Goal: Task Accomplishment & Management: Manage account settings

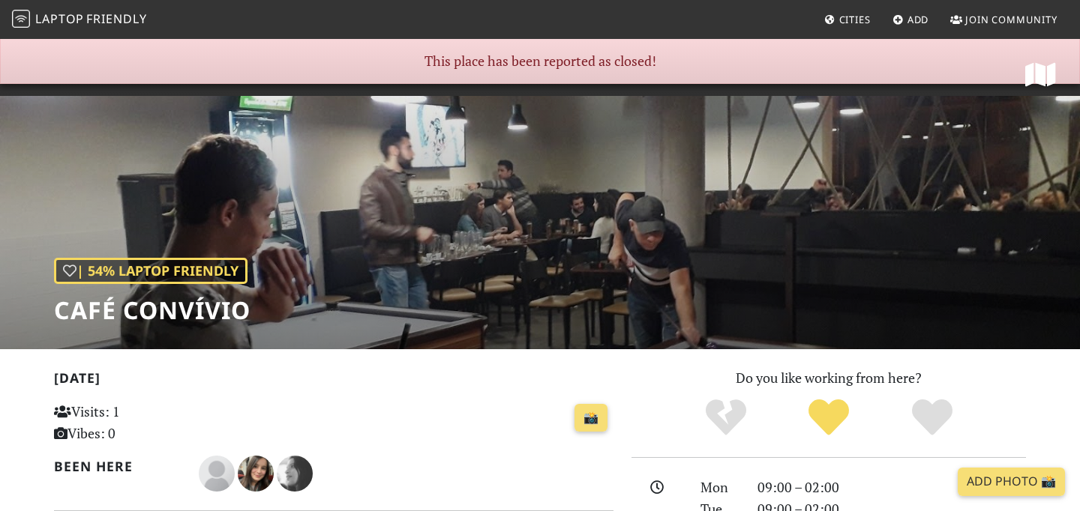
scroll to position [21, 0]
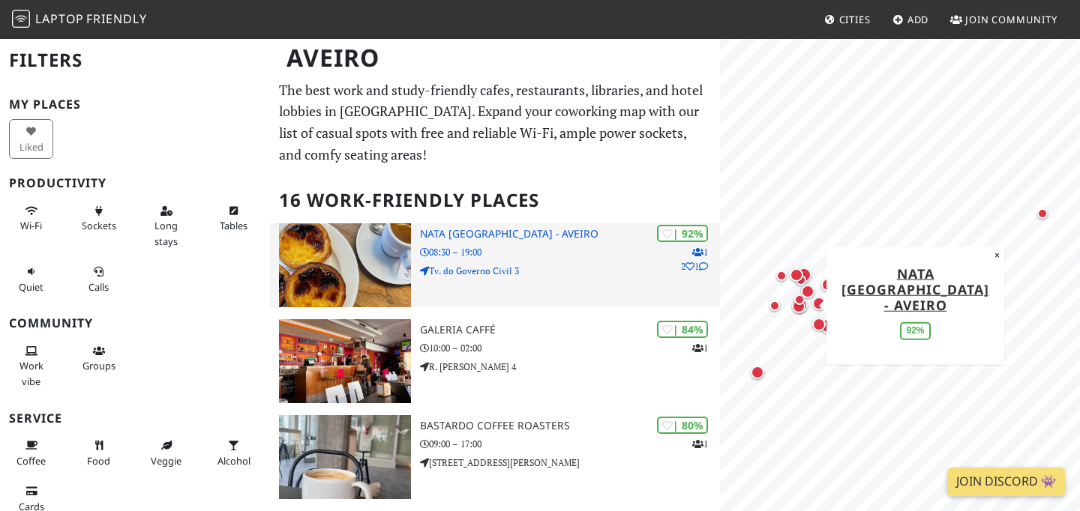
click at [467, 243] on div "| 92% 1 2 1 NATA Lisboa - Aveiro 08:30 – 19:00 Tv. do Governo Civil 3" at bounding box center [570, 265] width 300 height 84
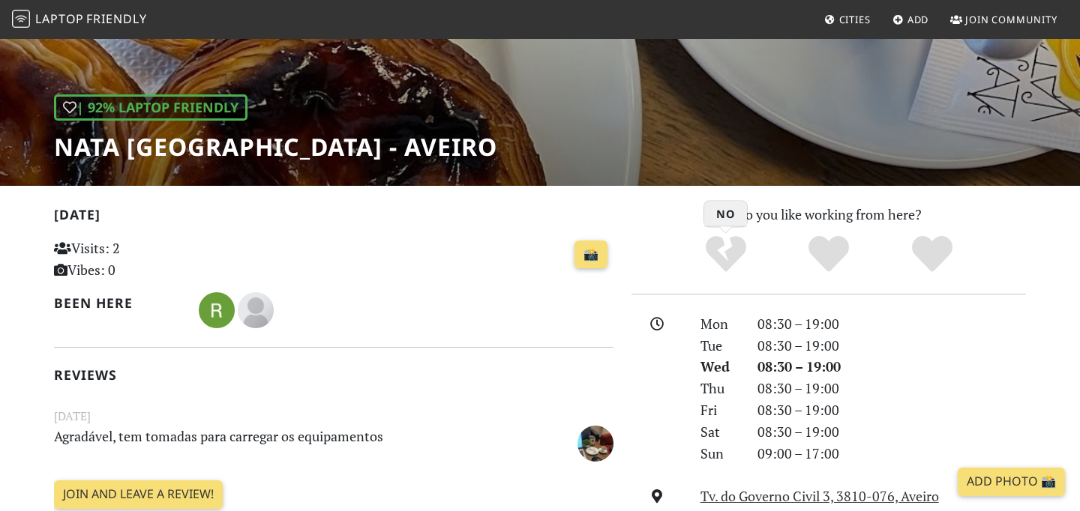
scroll to position [148, 0]
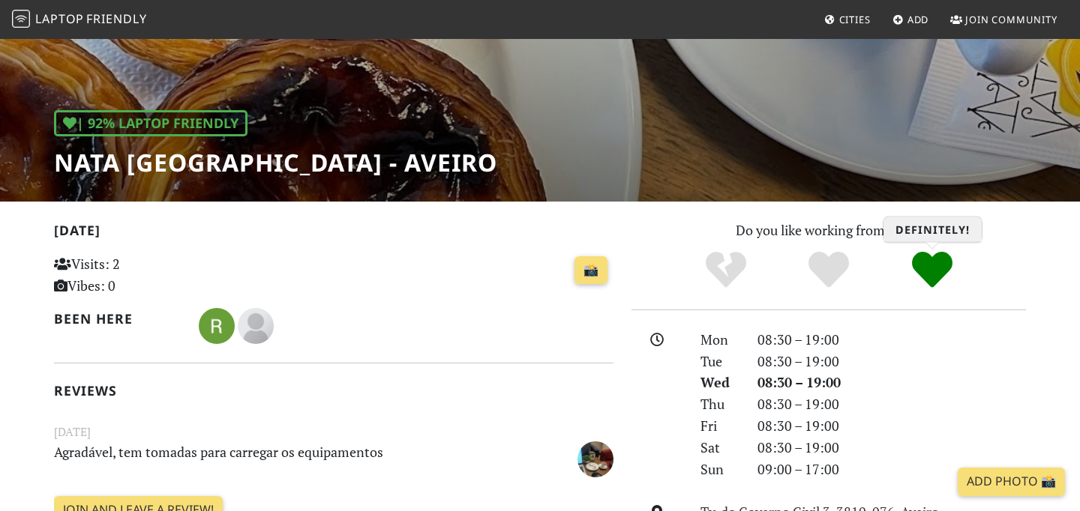
click at [927, 271] on icon "Definitely!" at bounding box center [932, 270] width 40 height 40
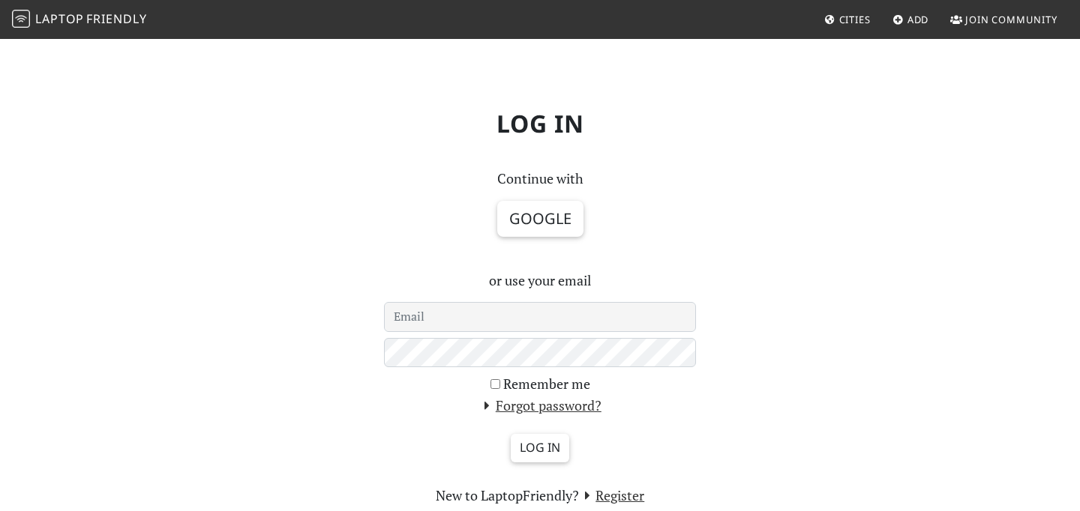
click at [588, 315] on input "email" at bounding box center [540, 317] width 312 height 30
click at [445, 319] on input "leticiagns24@gmail.com" at bounding box center [540, 317] width 312 height 30
type input "[EMAIL_ADDRESS][DOMAIN_NAME]"
click at [535, 379] on label "Remember me" at bounding box center [546, 384] width 87 height 22
click at [500, 379] on input "Remember me" at bounding box center [495, 384] width 10 height 10
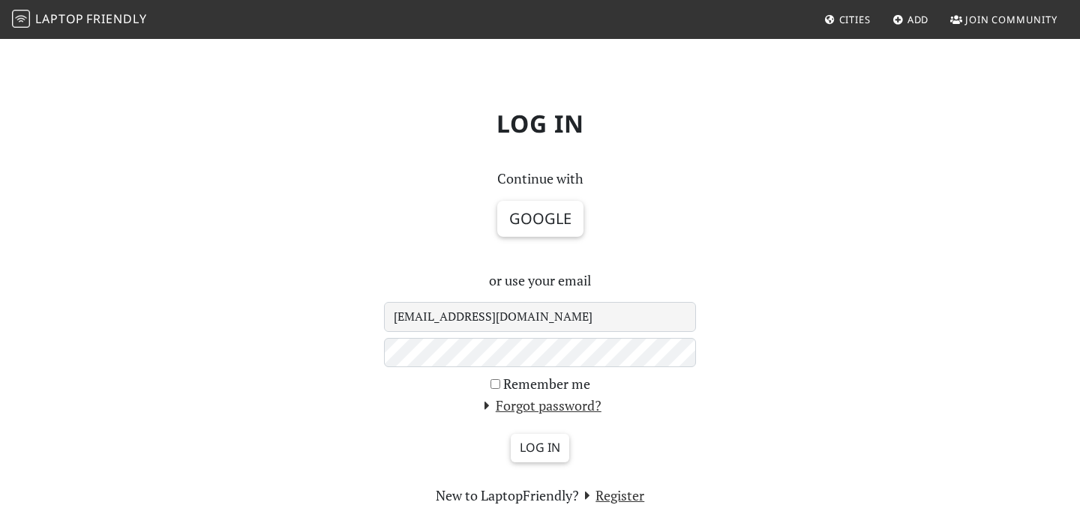
checkbox input "true"
click at [528, 453] on input "Log in" at bounding box center [540, 448] width 58 height 28
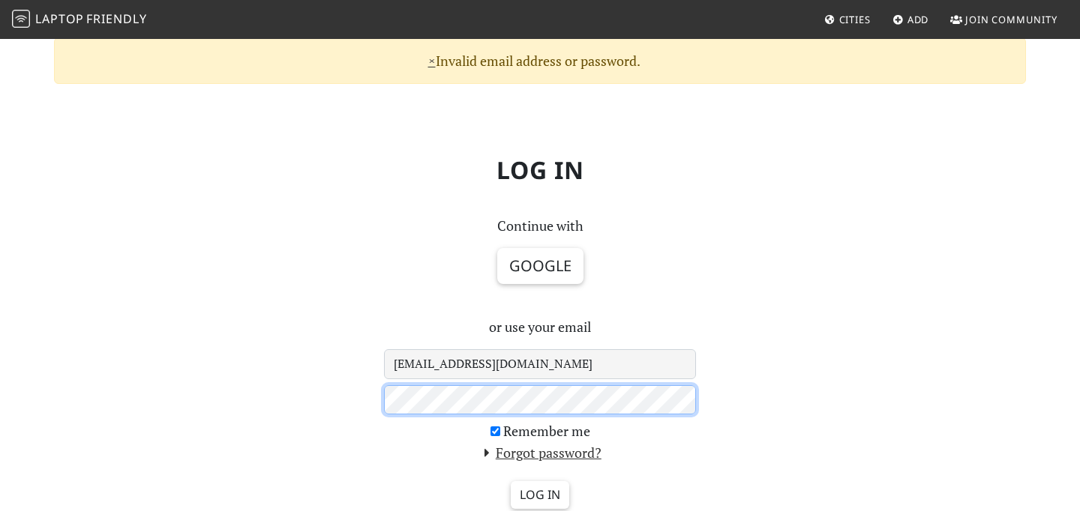
click at [511, 481] on input "Log in" at bounding box center [540, 495] width 58 height 28
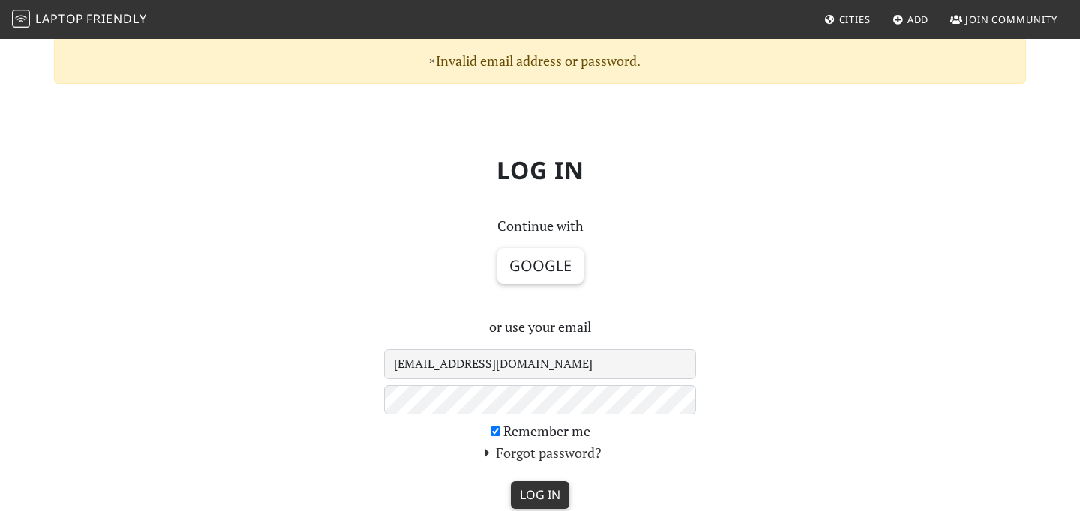
click at [544, 493] on input "Log in" at bounding box center [540, 495] width 58 height 28
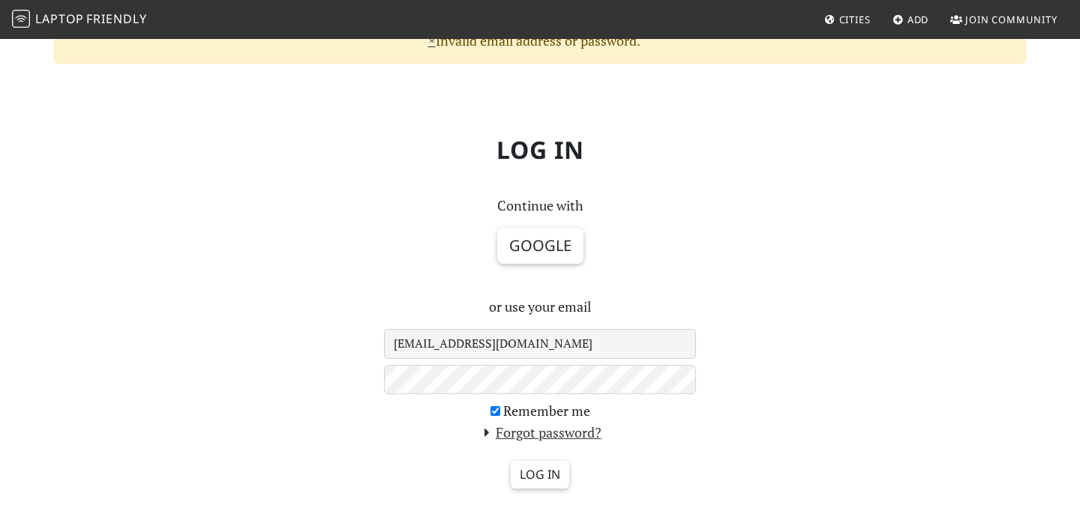
scroll to position [37, 0]
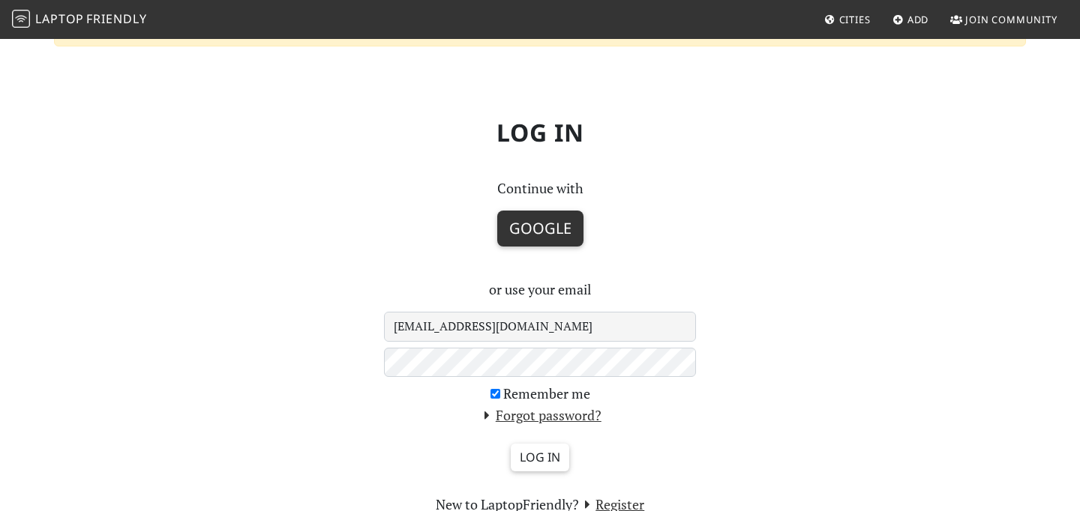
click at [555, 234] on button "Google" at bounding box center [540, 229] width 86 height 36
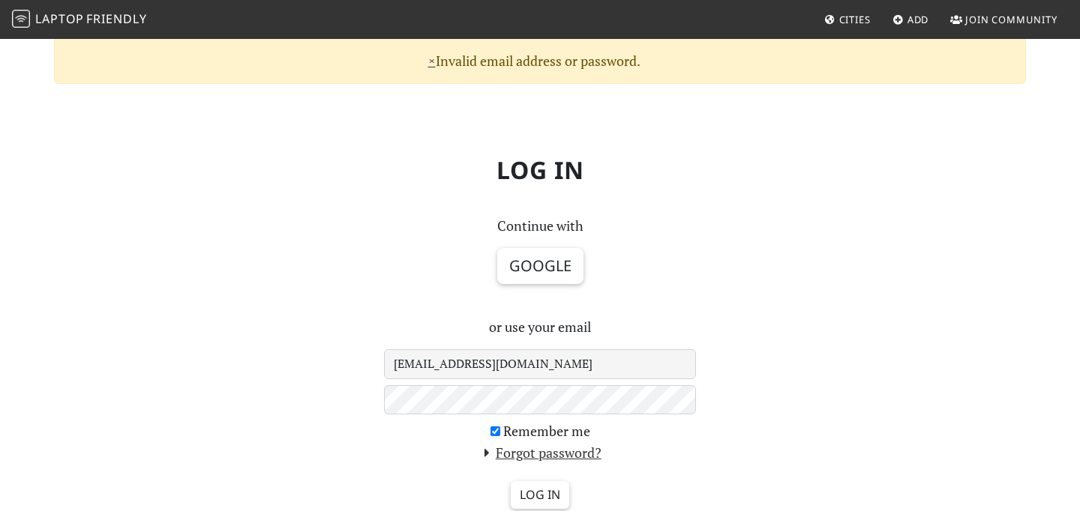
scroll to position [37, 0]
